Goal: Find specific page/section: Find specific page/section

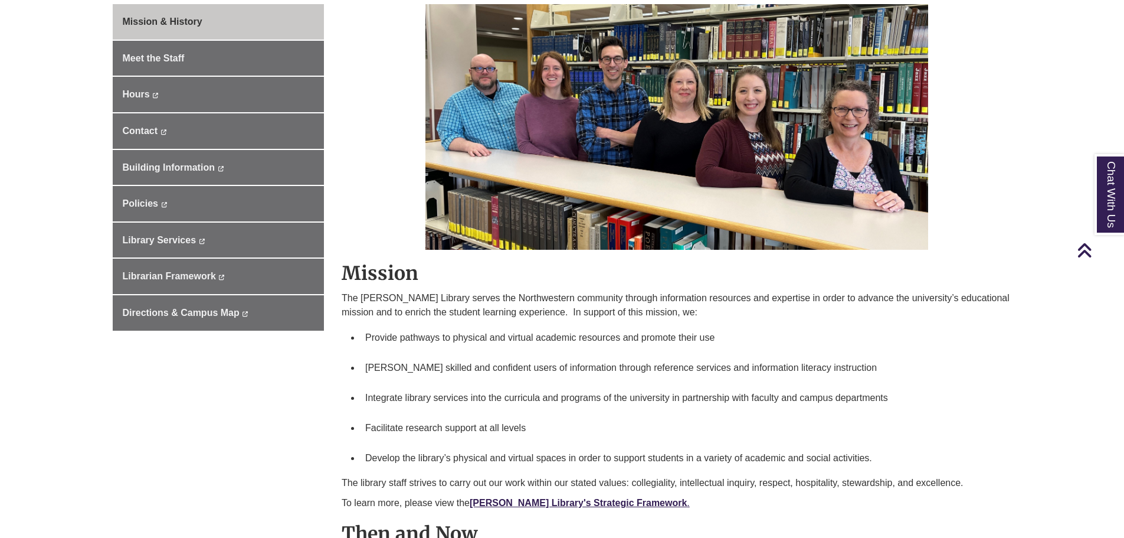
scroll to position [354, 0]
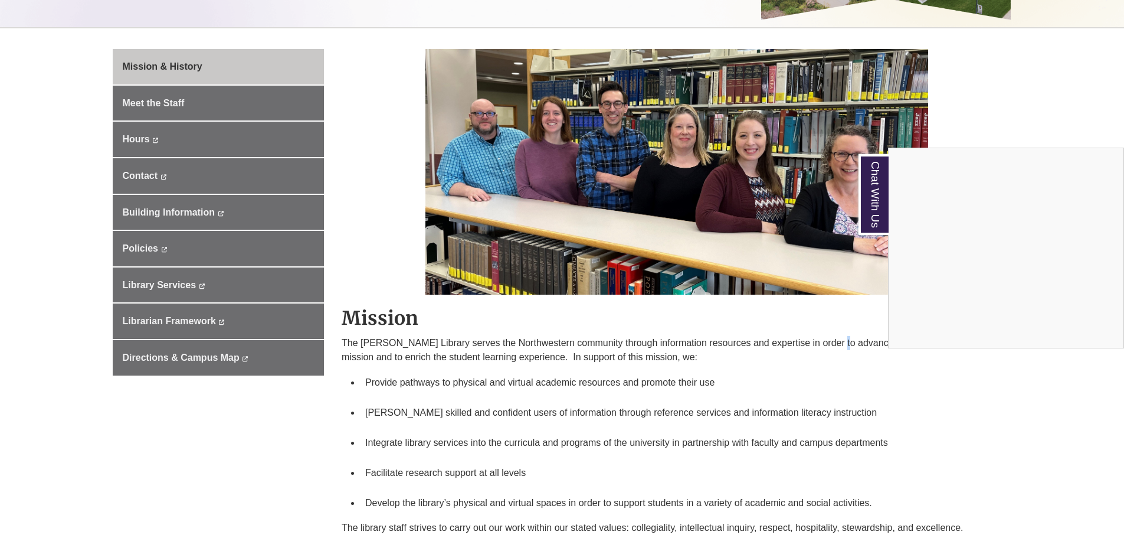
drag, startPoint x: 832, startPoint y: 342, endPoint x: 812, endPoint y: 344, distance: 20.7
click at [829, 341] on p "The [PERSON_NAME] Library serves the Northwestern community through information…" at bounding box center [677, 350] width 671 height 28
drag, startPoint x: 408, startPoint y: 369, endPoint x: 390, endPoint y: 387, distance: 25.5
click at [407, 369] on div "Mission The [PERSON_NAME][GEOGRAPHIC_DATA] serves the Northwestern community th…" at bounding box center [677, 430] width 671 height 248
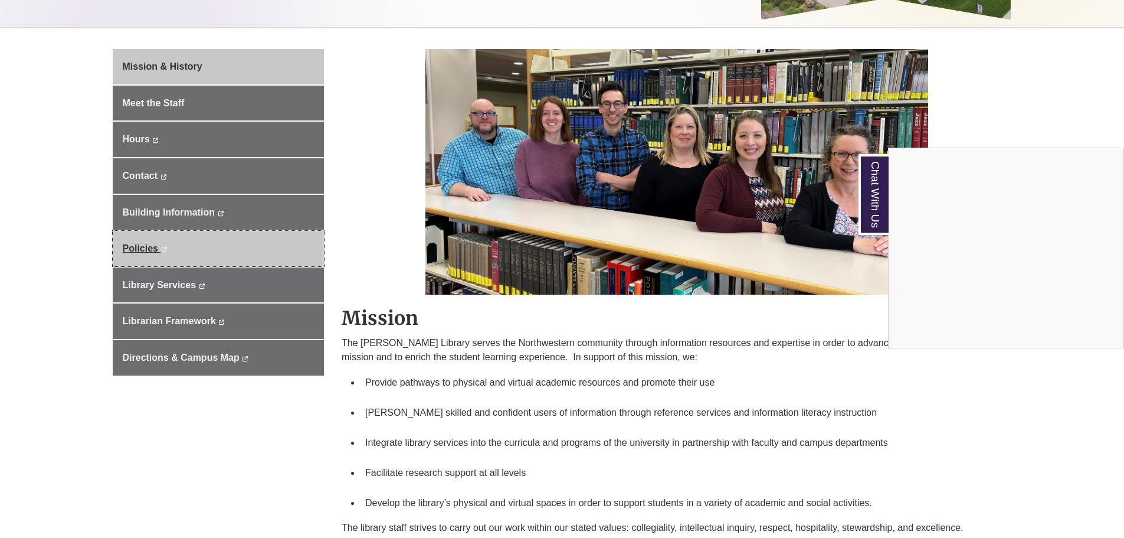
click at [142, 251] on span "Policies" at bounding box center [140, 248] width 35 height 10
